Goal: Find specific page/section: Find specific page/section

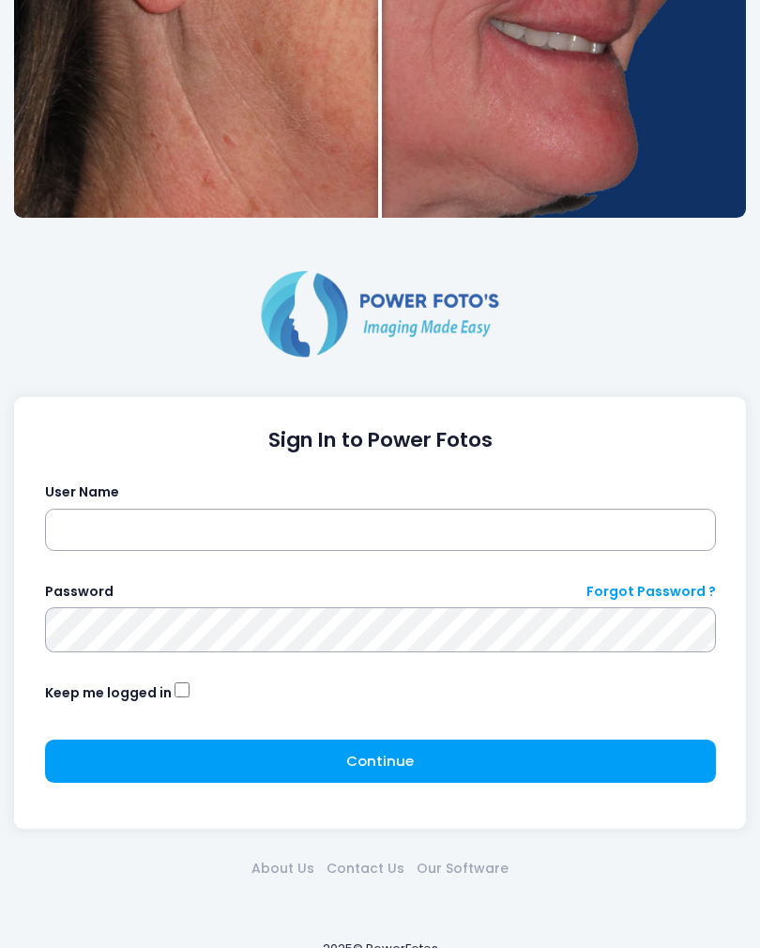
scroll to position [571, 0]
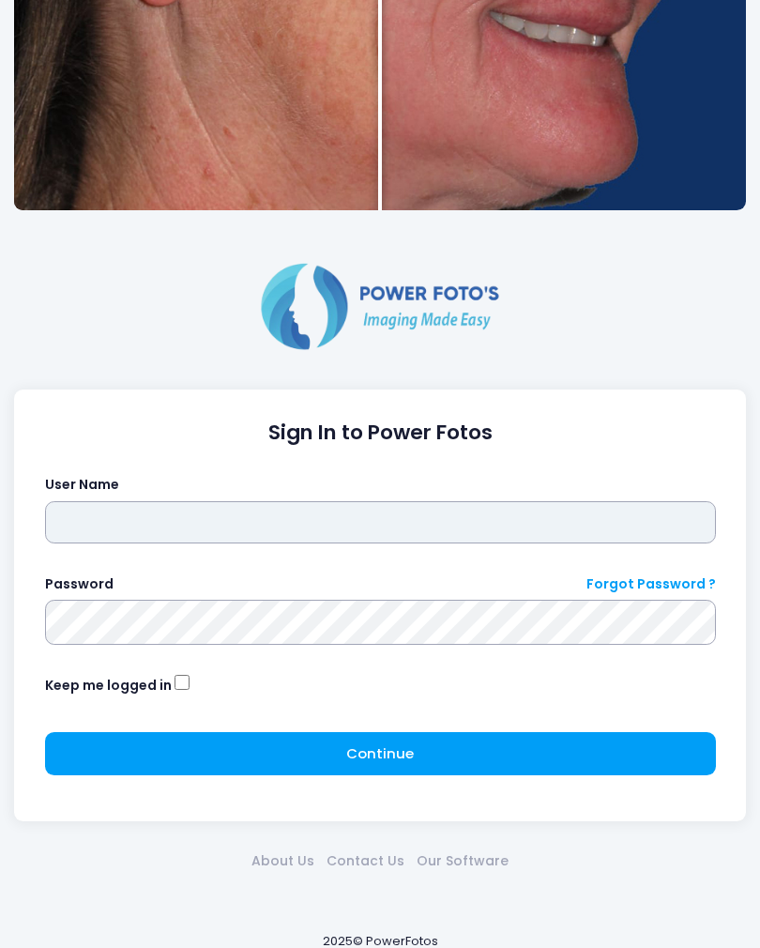
click at [397, 515] on input "text" at bounding box center [380, 522] width 671 height 43
click at [380, 523] on input "text" at bounding box center [380, 522] width 671 height 43
type input "*********"
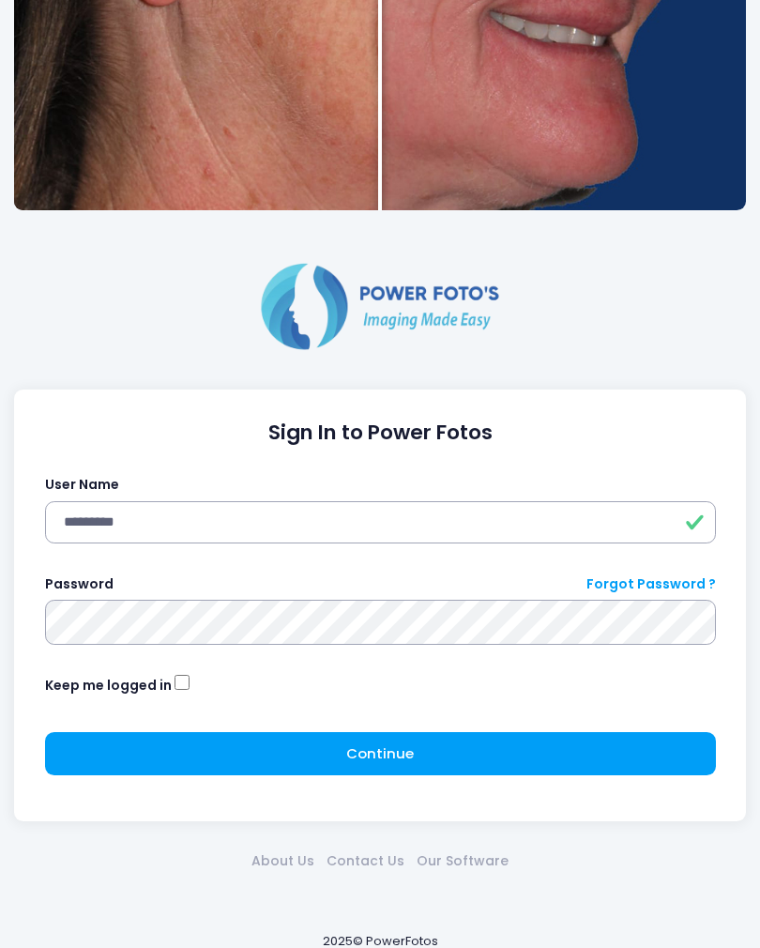
click button "submit" at bounding box center [0, 0] width 0 height 0
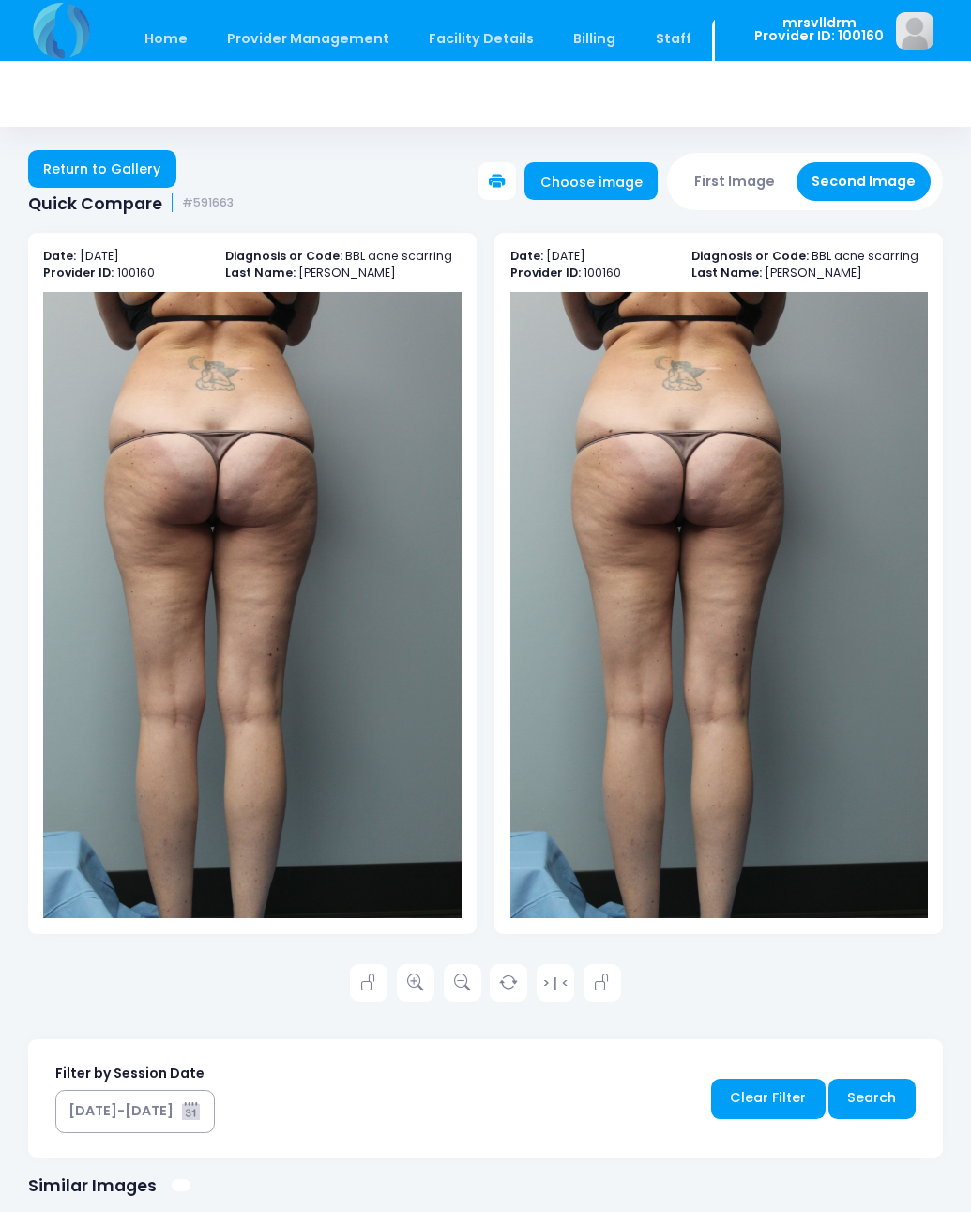
click at [139, 170] on link "Return to Gallery" at bounding box center [102, 169] width 148 height 38
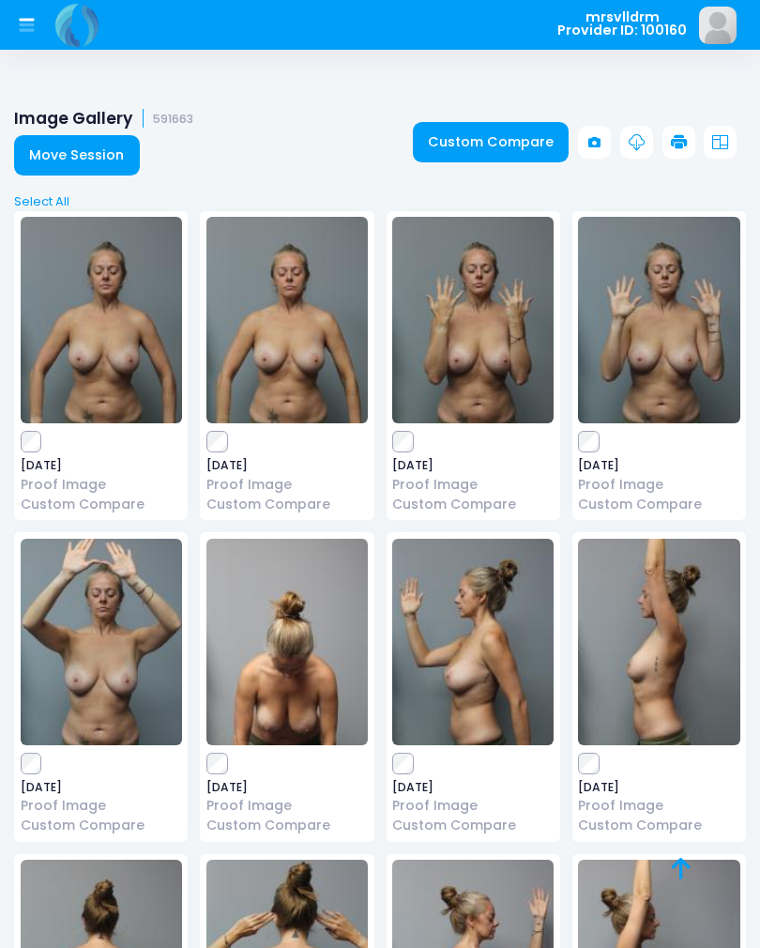
click at [25, 24] on icon at bounding box center [26, 27] width 15 height 8
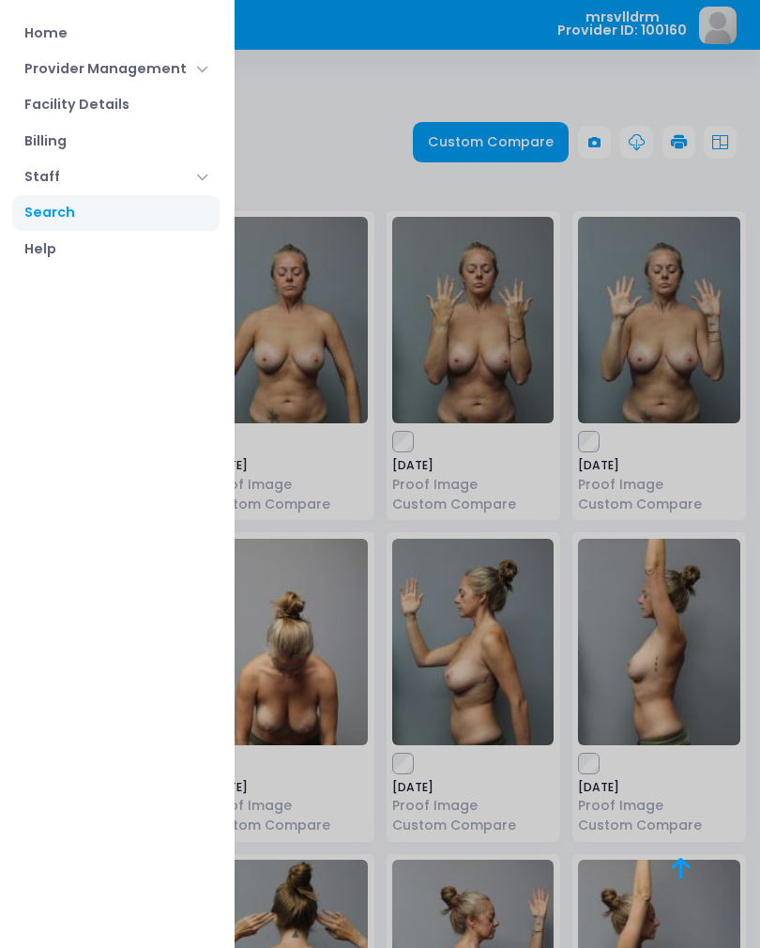
click at [92, 34] on link "Home" at bounding box center [115, 33] width 207 height 36
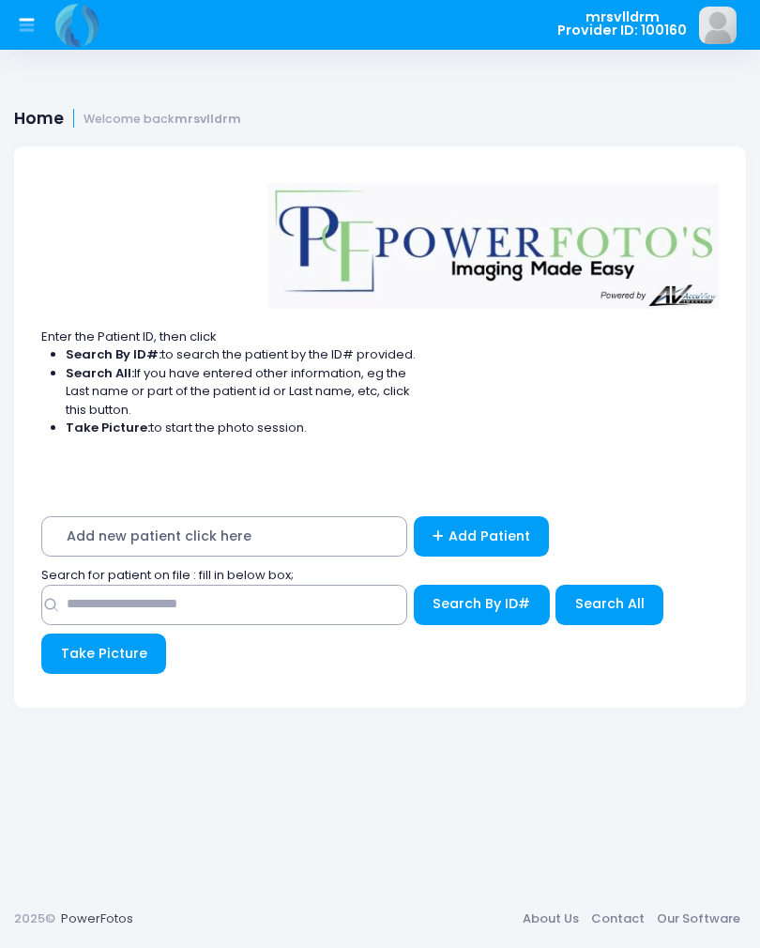
click at [295, 532] on span "Add new patient click here" at bounding box center [224, 536] width 366 height 40
click at [276, 511] on div "Add new patient click here Add Patient Search for patient on file : fill in bel…" at bounding box center [380, 600] width 732 height 216
click at [298, 539] on span "Add new patient click here" at bounding box center [224, 536] width 366 height 40
click at [344, 540] on span "Add new patient click here" at bounding box center [224, 536] width 366 height 40
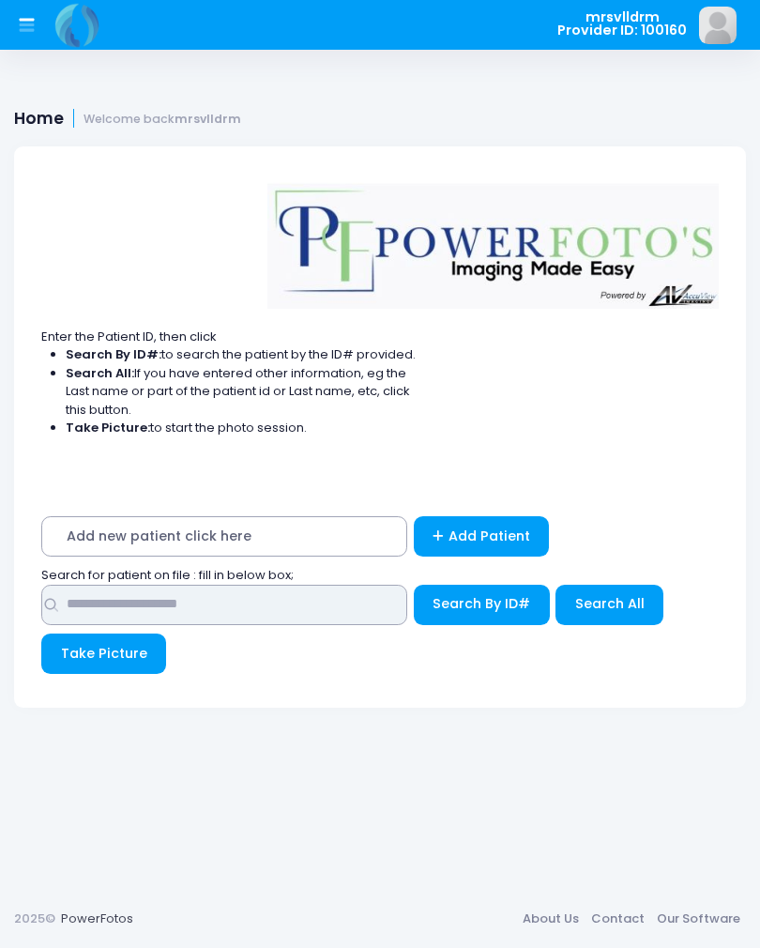
click at [277, 605] on input "text" at bounding box center [224, 605] width 366 height 40
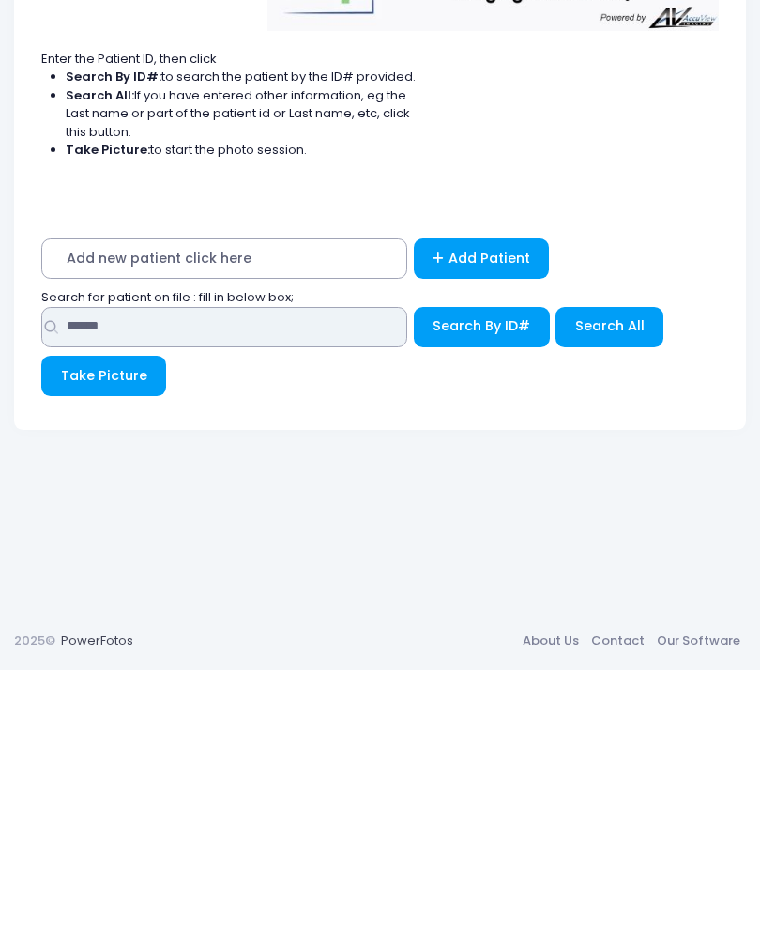
type input "******"
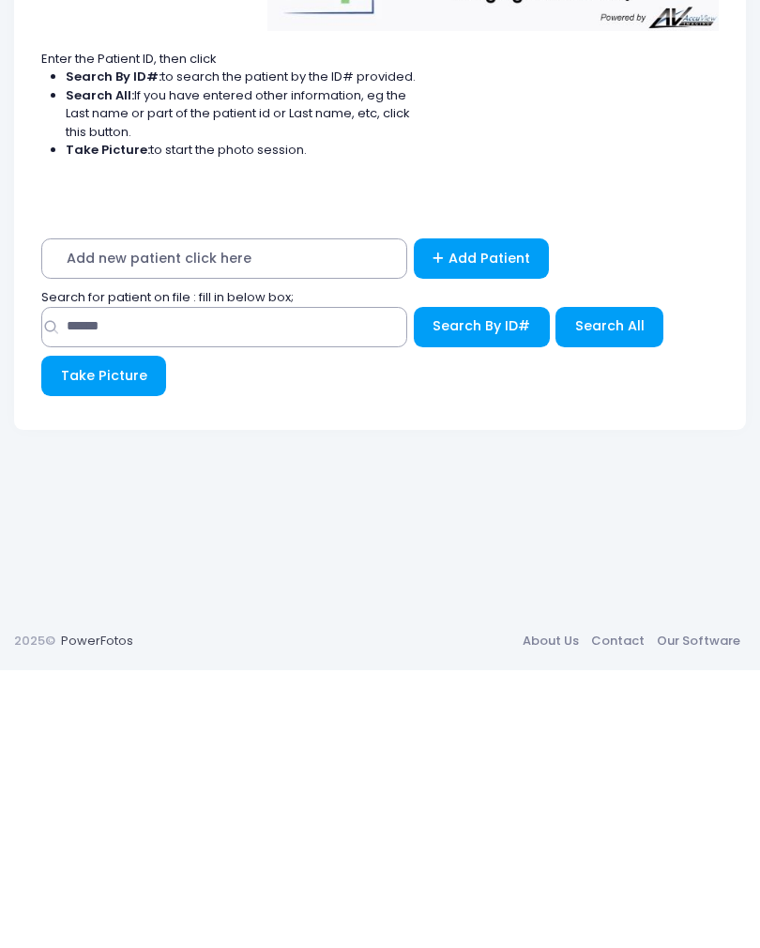
click at [496, 594] on span "Search By ID#" at bounding box center [482, 603] width 98 height 19
